Goal: Information Seeking & Learning: Learn about a topic

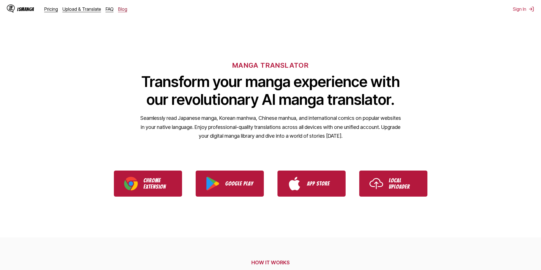
click at [122, 10] on link "Blog" at bounding box center [122, 9] width 9 height 6
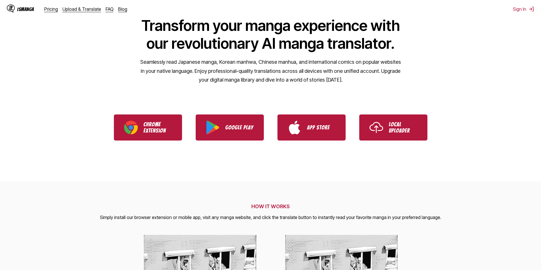
scroll to position [57, 0]
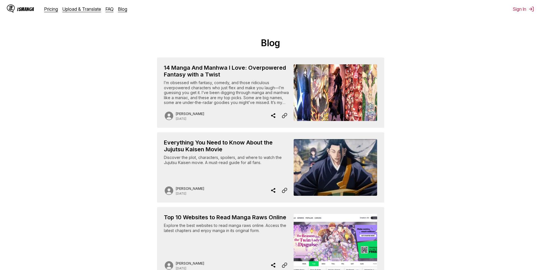
click at [190, 81] on div "I’m obsessed with fantasy, comedy, and those ridiculous overpowered characters …" at bounding box center [226, 92] width 125 height 25
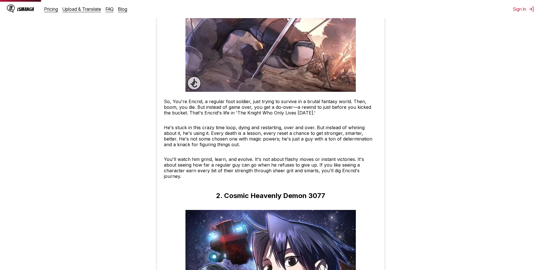
scroll to position [397, 0]
